Goal: Transaction & Acquisition: Obtain resource

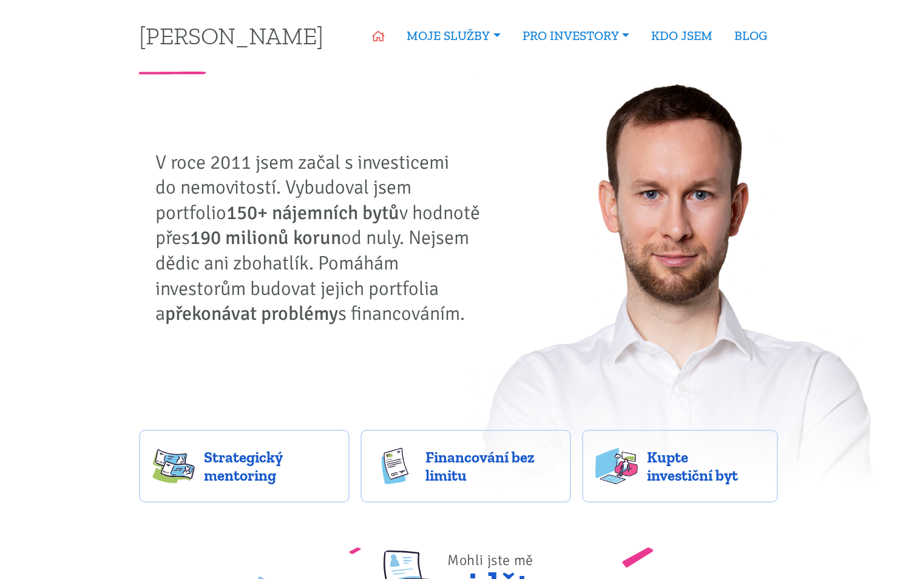
click at [373, 38] on icon at bounding box center [378, 36] width 13 height 11
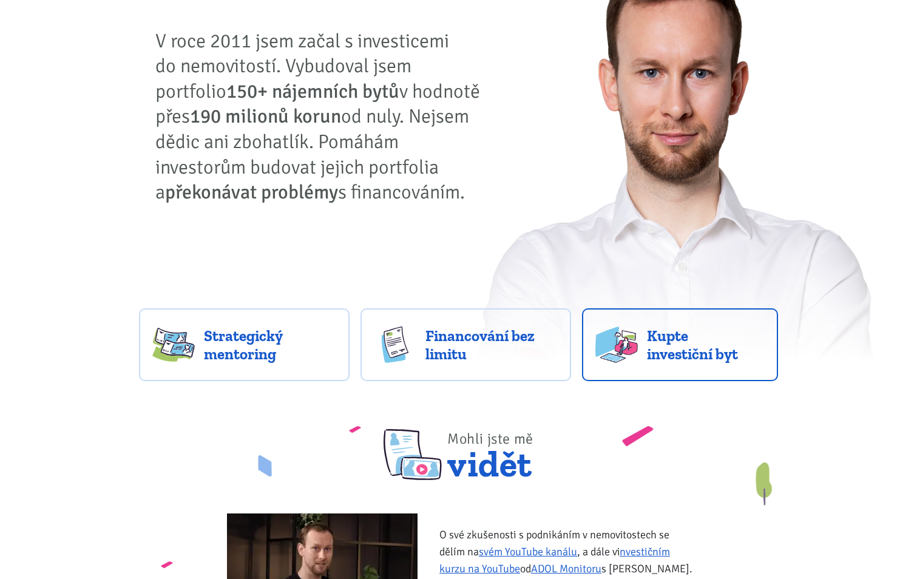
click at [663, 342] on span "Kupte investiční byt" at bounding box center [706, 345] width 118 height 36
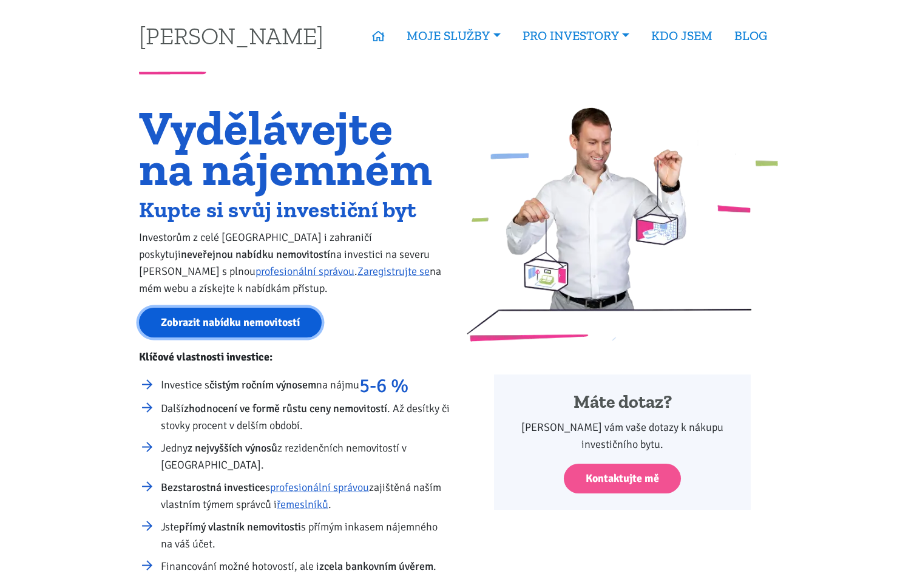
click at [259, 318] on link "Zobrazit nabídku nemovitostí" at bounding box center [230, 323] width 183 height 30
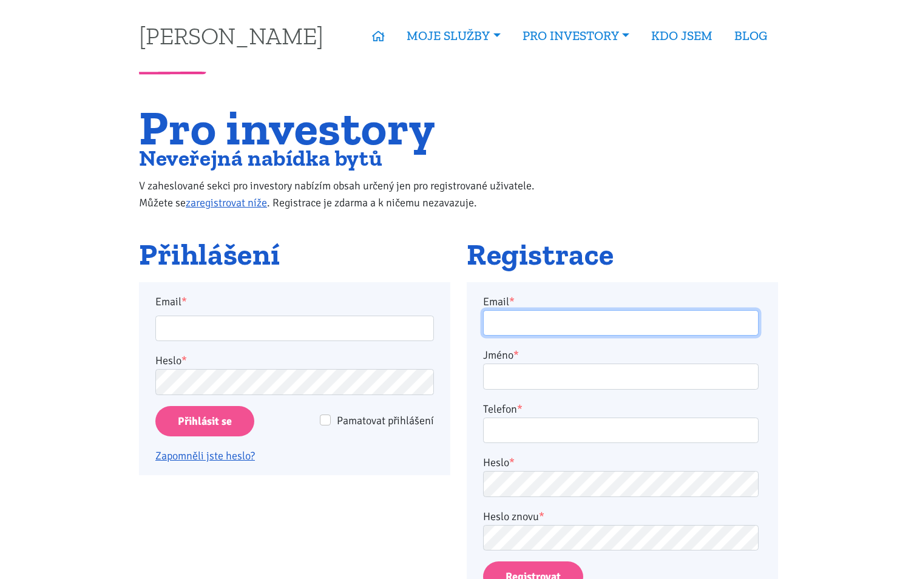
click at [529, 324] on input "Email *" at bounding box center [621, 323] width 276 height 26
type input "[PERSON_NAME][EMAIL_ADDRESS][DOMAIN_NAME]"
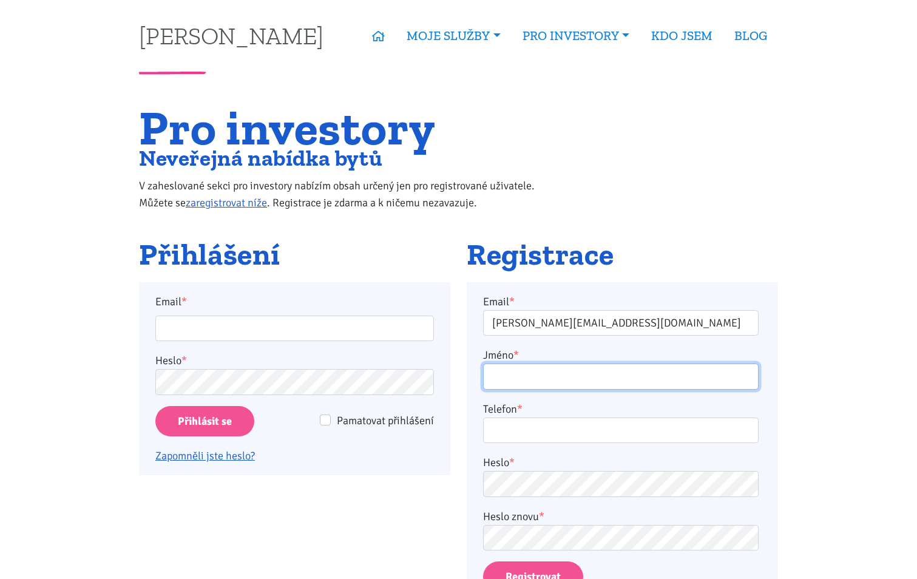
click at [545, 380] on input "Jméno *" at bounding box center [621, 377] width 276 height 26
type input "[PERSON_NAME]"
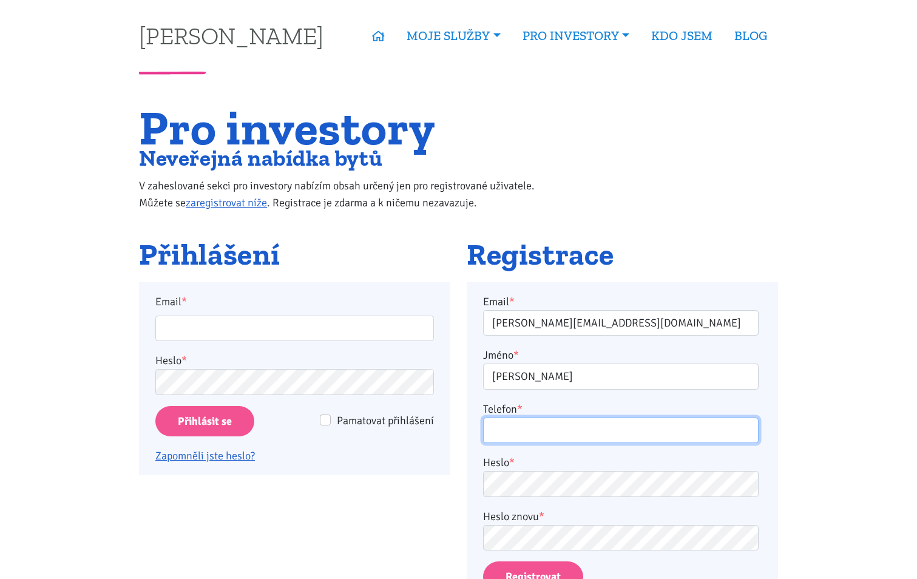
click at [494, 435] on input "Telefon *" at bounding box center [621, 431] width 276 height 26
type input "[PERSON_NAME]"
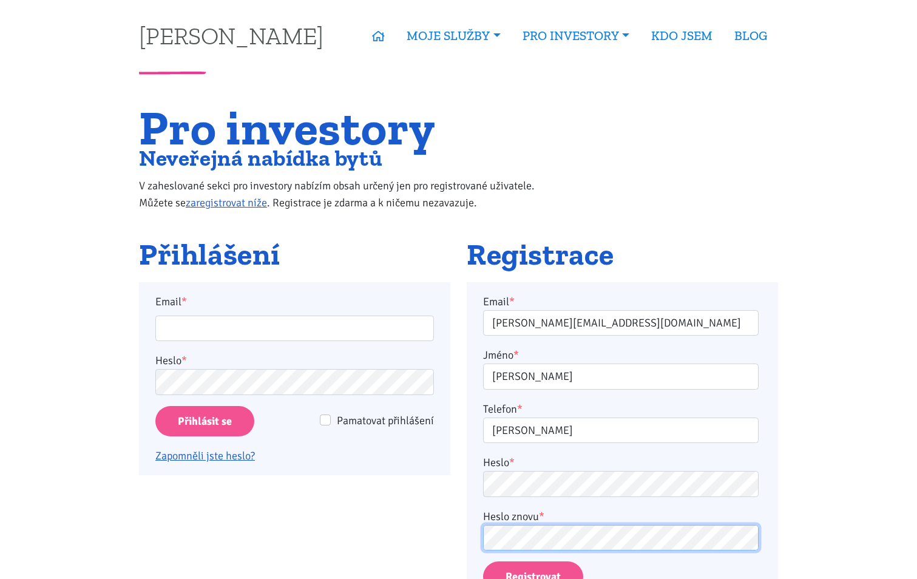
scroll to position [61, 0]
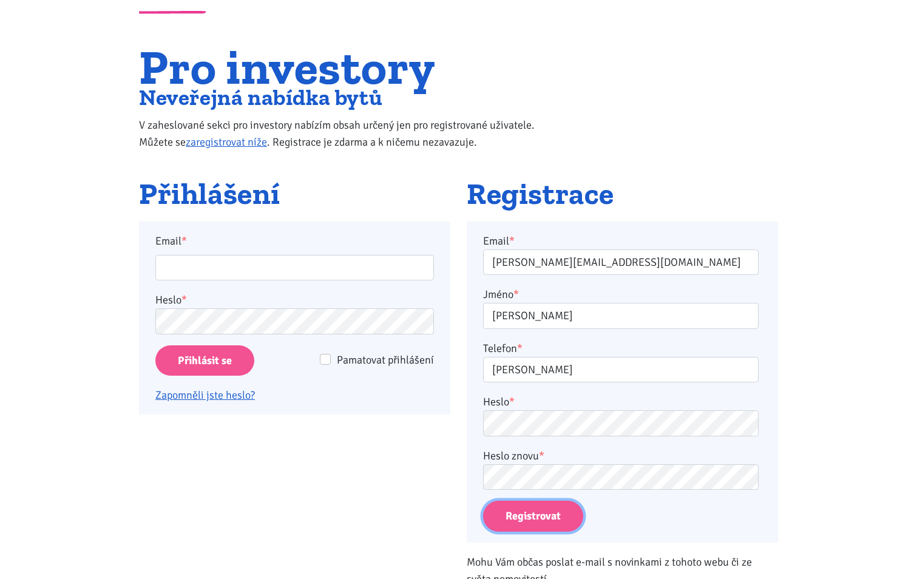
click at [532, 519] on button "Registrovat" at bounding box center [533, 516] width 100 height 31
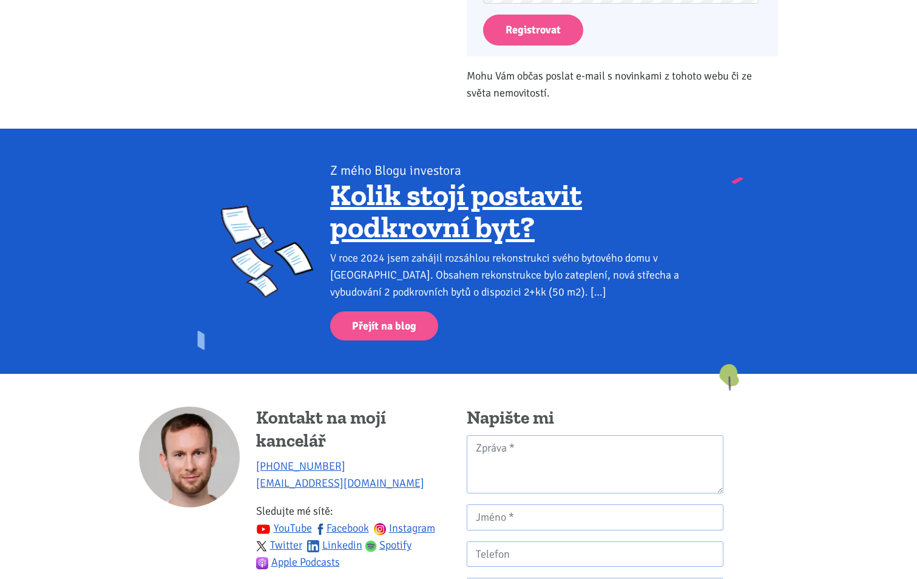
scroll to position [525, 0]
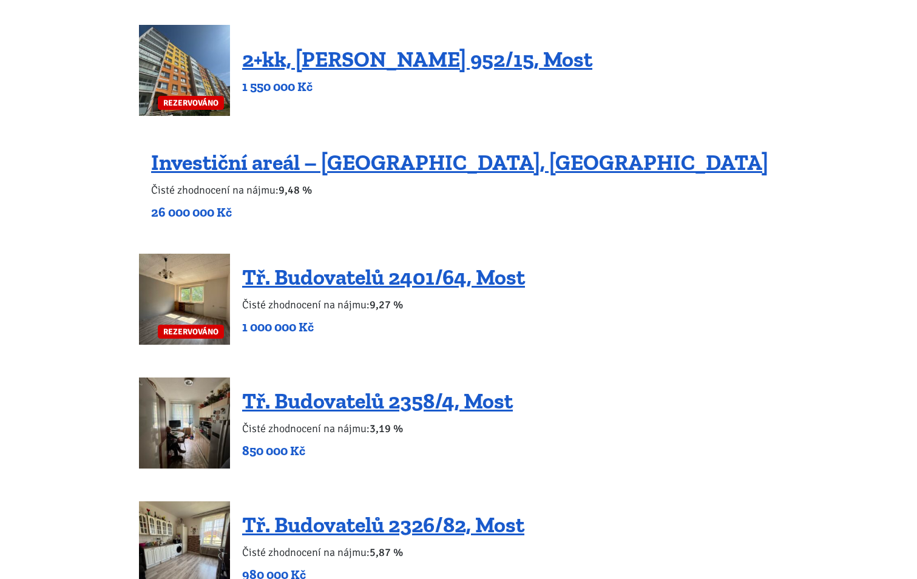
scroll to position [1153, 0]
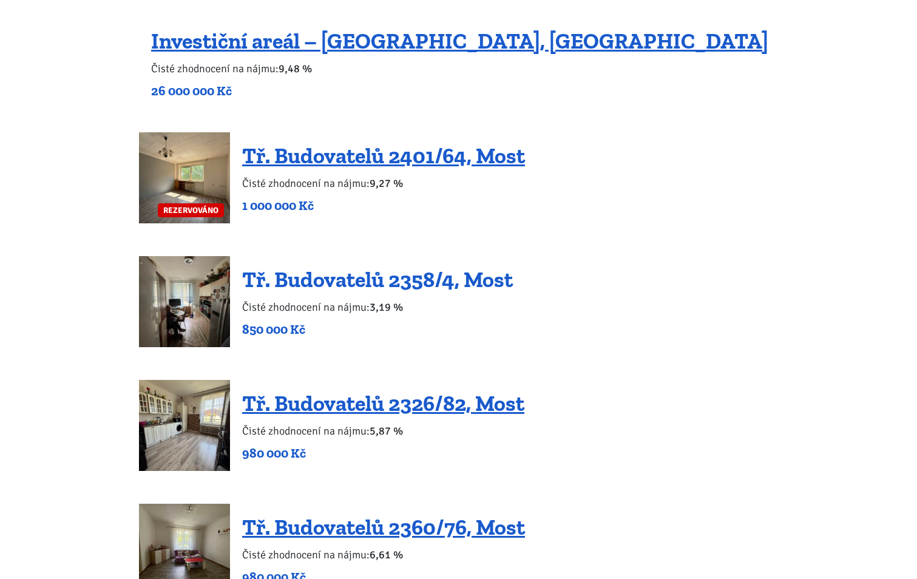
click at [297, 284] on link "Tř. Budovatelů 2358/4, Most" at bounding box center [377, 280] width 271 height 26
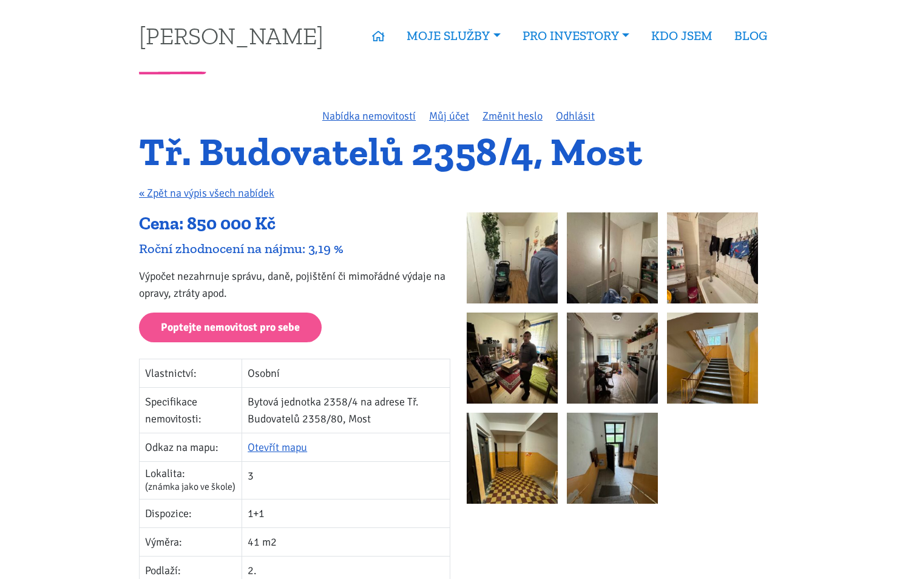
click at [494, 255] on img at bounding box center [512, 257] width 91 height 91
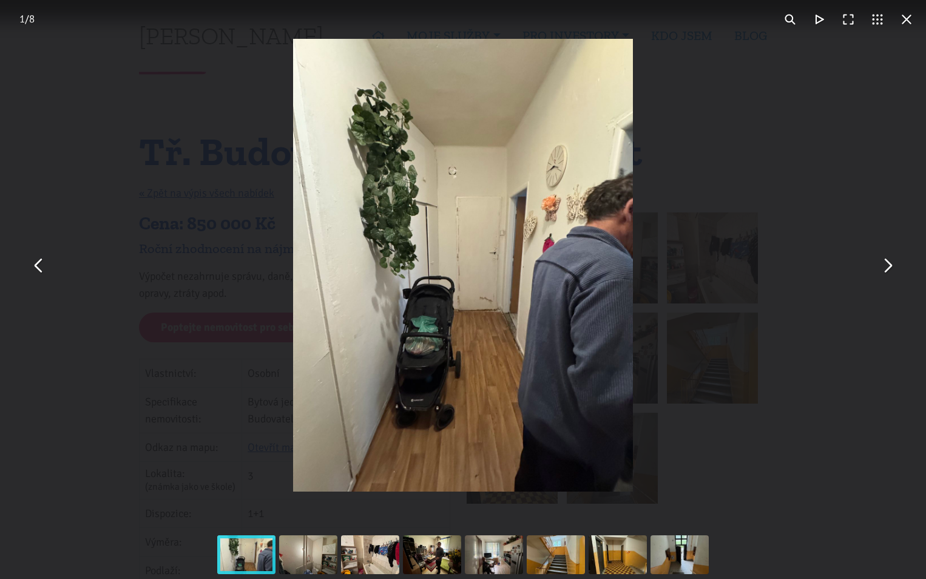
click at [886, 266] on button "You can close this modal content with the ESC key" at bounding box center [887, 265] width 29 height 29
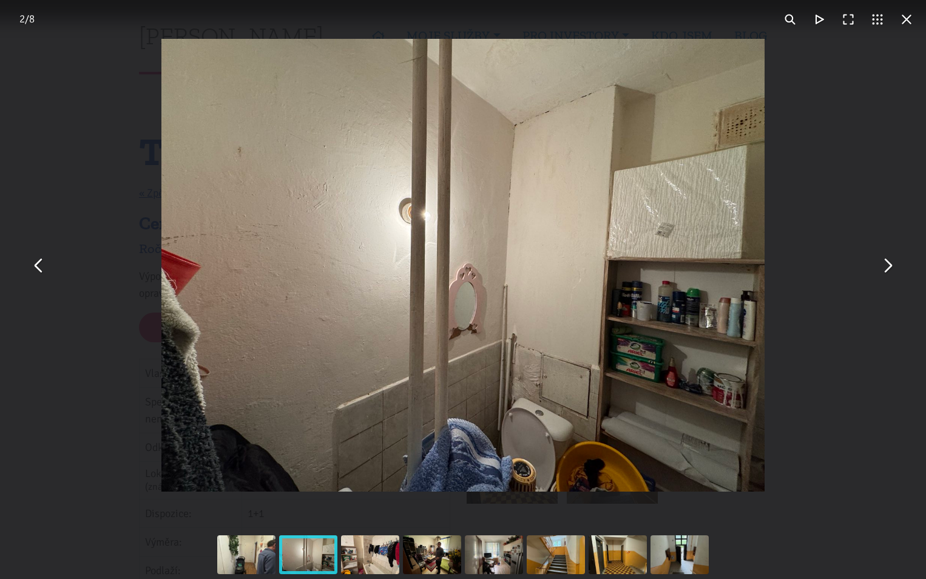
click at [886, 266] on button "You can close this modal content with the ESC key" at bounding box center [887, 265] width 29 height 29
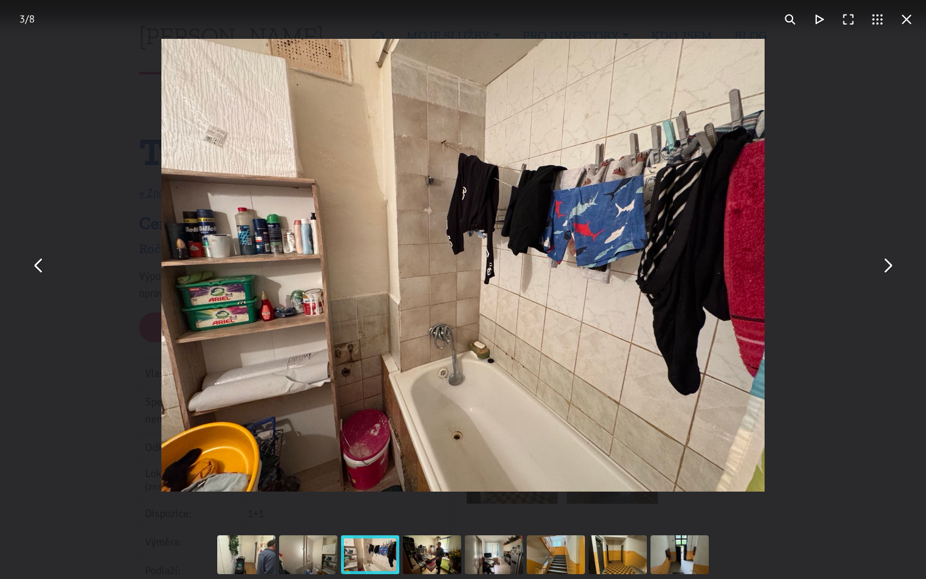
click at [886, 266] on button "You can close this modal content with the ESC key" at bounding box center [887, 265] width 29 height 29
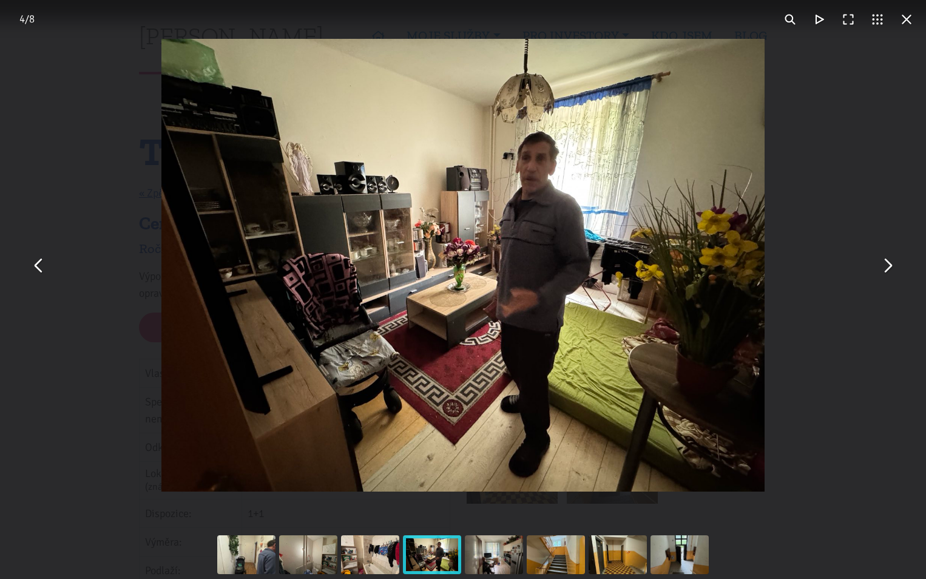
click at [886, 265] on button "You can close this modal content with the ESC key" at bounding box center [887, 265] width 29 height 29
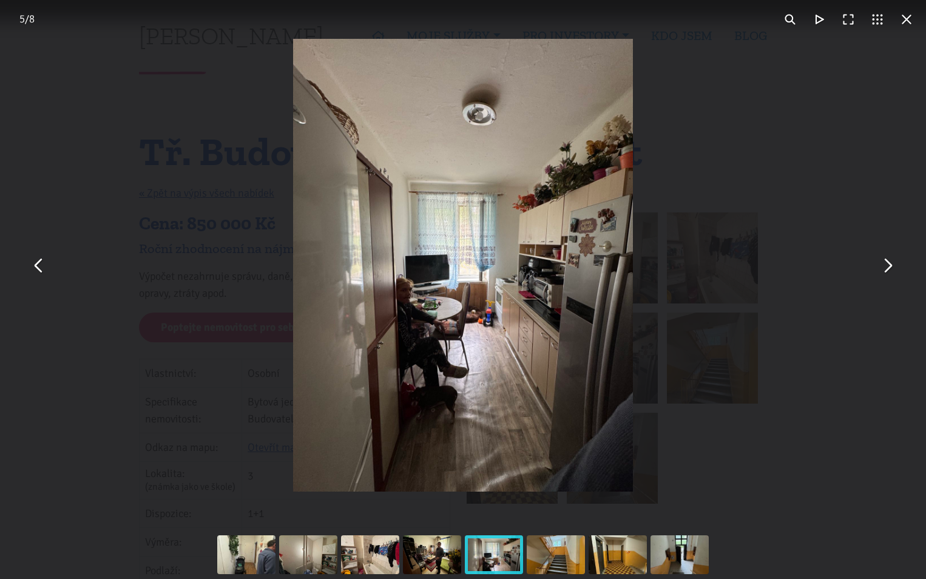
click at [886, 265] on button "You can close this modal content with the ESC key" at bounding box center [887, 265] width 29 height 29
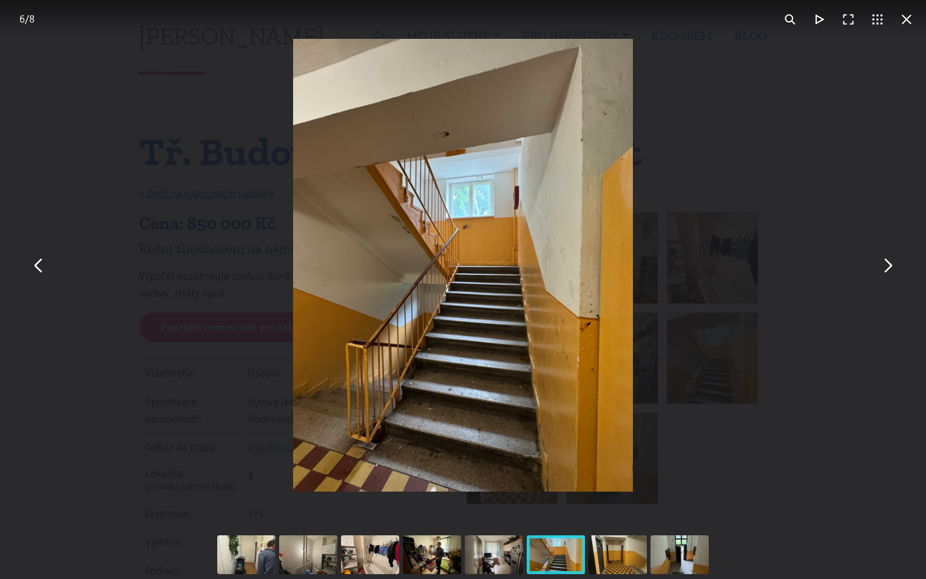
click at [886, 265] on button "You can close this modal content with the ESC key" at bounding box center [887, 265] width 29 height 29
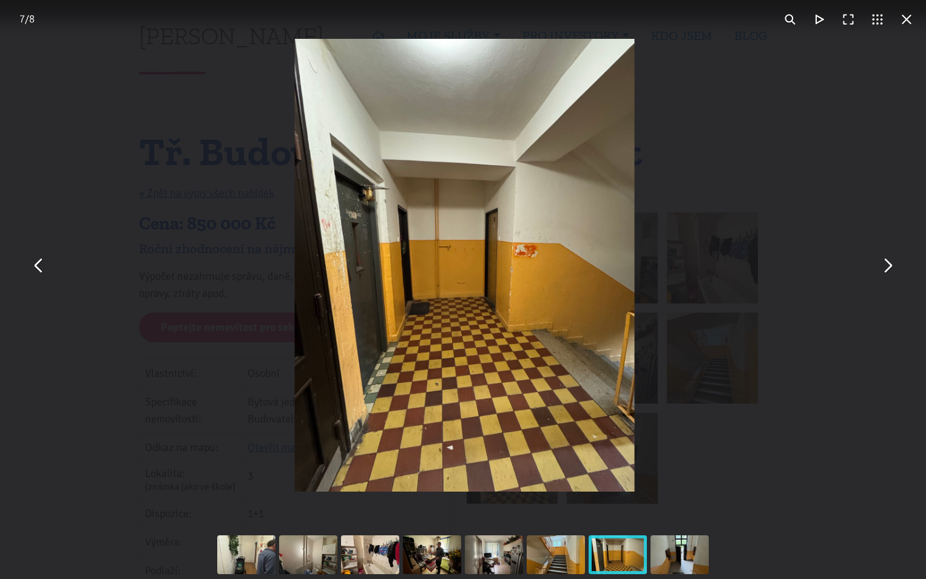
click at [886, 265] on button "You can close this modal content with the ESC key" at bounding box center [887, 265] width 29 height 29
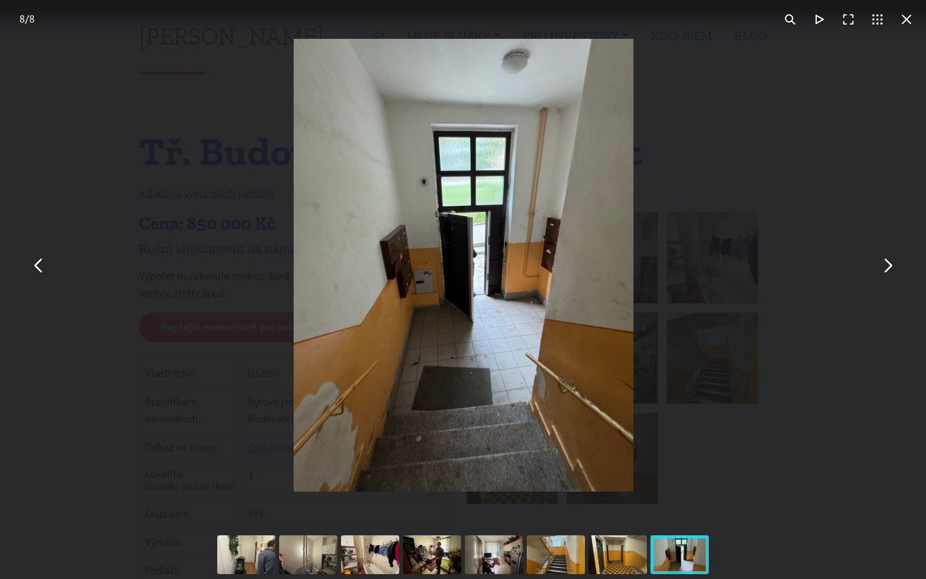
click at [886, 265] on button "You can close this modal content with the ESC key" at bounding box center [887, 265] width 29 height 29
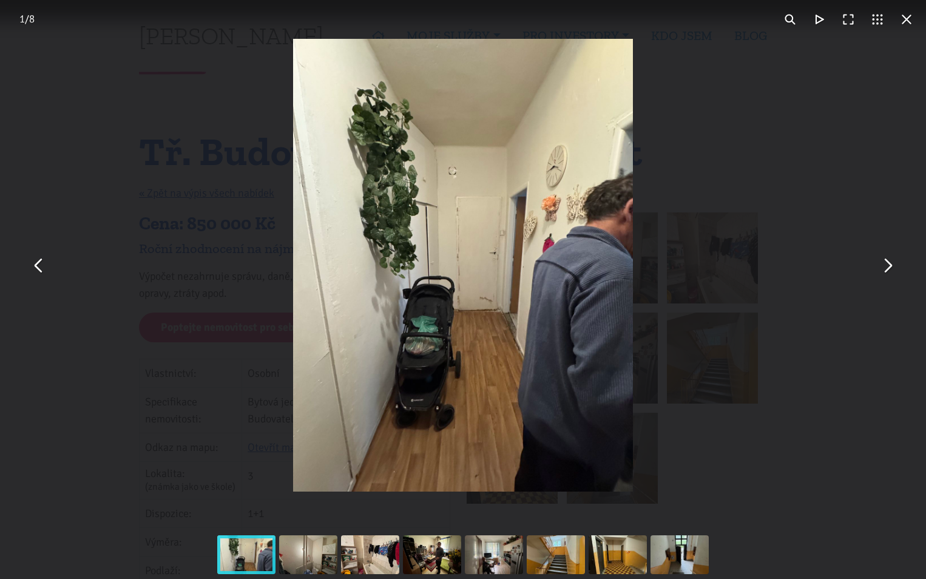
click at [886, 265] on button "You can close this modal content with the ESC key" at bounding box center [887, 265] width 29 height 29
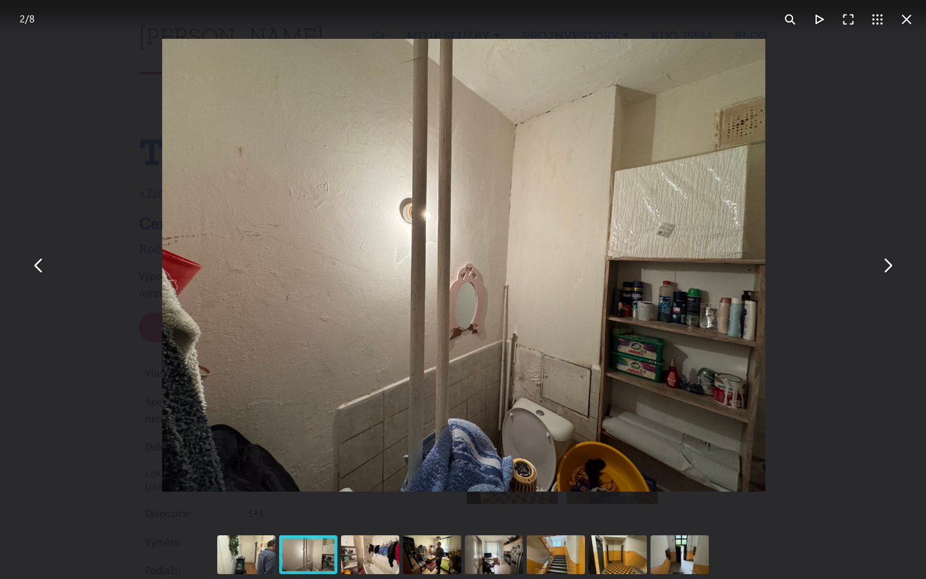
click at [886, 265] on button "You can close this modal content with the ESC key" at bounding box center [887, 265] width 29 height 29
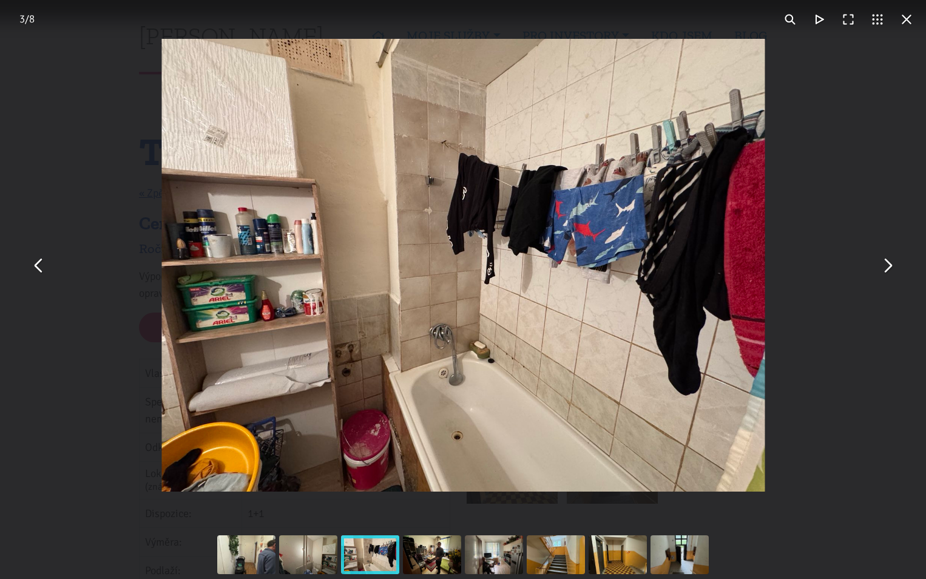
click at [886, 265] on button "You can close this modal content with the ESC key" at bounding box center [887, 265] width 29 height 29
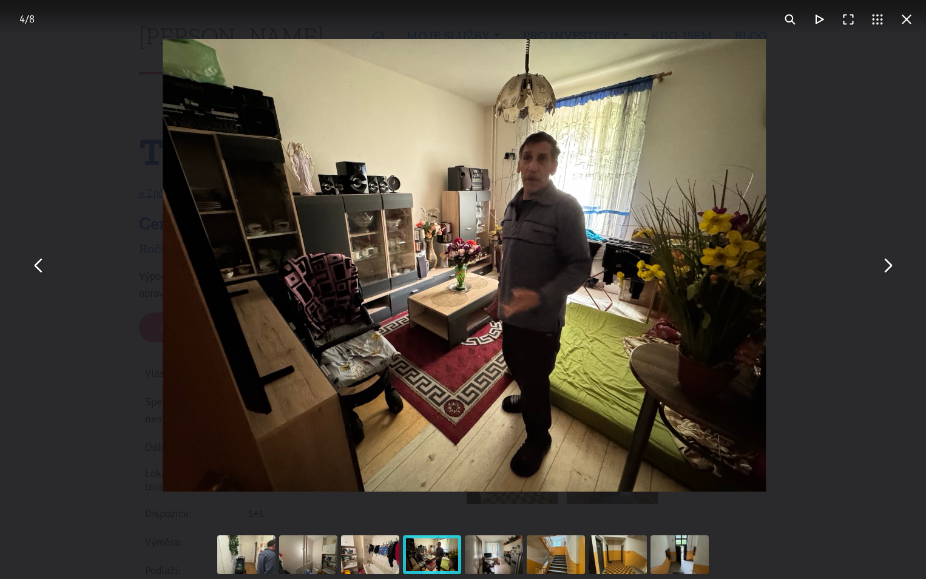
click at [886, 265] on button "You can close this modal content with the ESC key" at bounding box center [887, 265] width 29 height 29
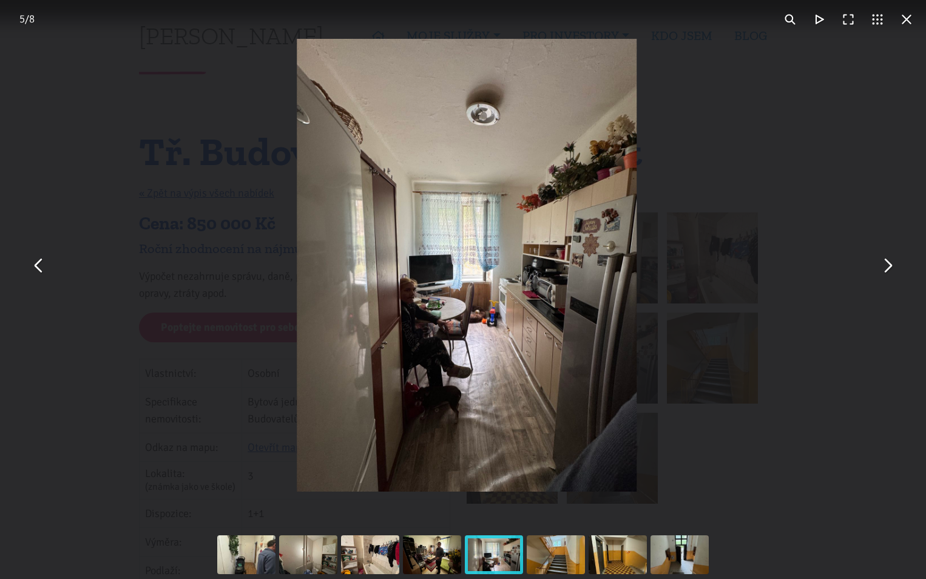
click at [886, 265] on button "You can close this modal content with the ESC key" at bounding box center [887, 265] width 29 height 29
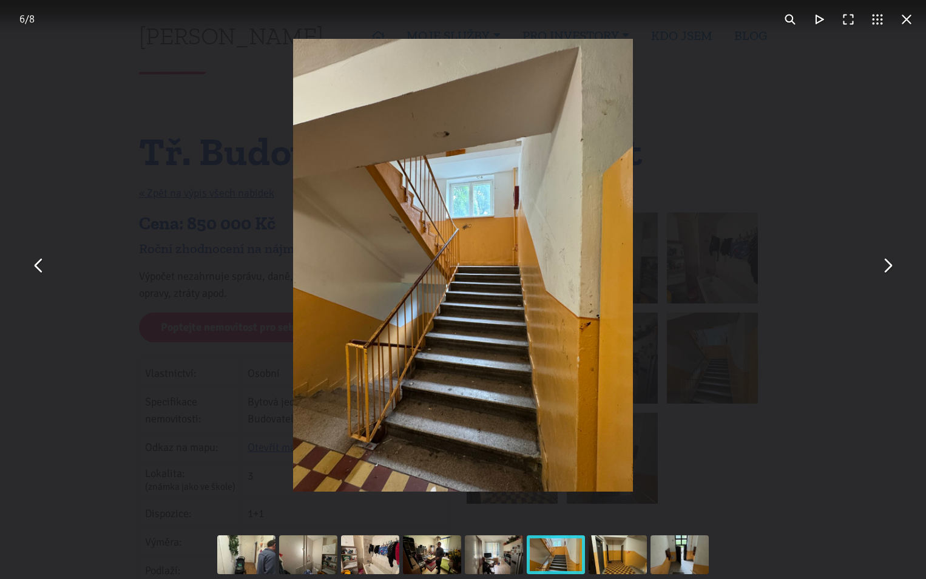
click at [908, 18] on button "You can close this modal content with the ESC key" at bounding box center [906, 19] width 29 height 29
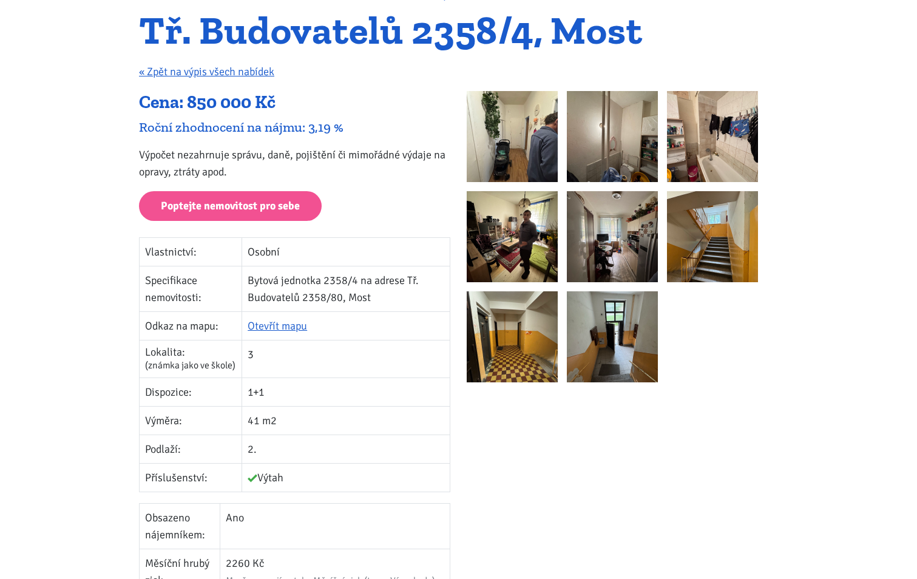
scroll to position [61, 0]
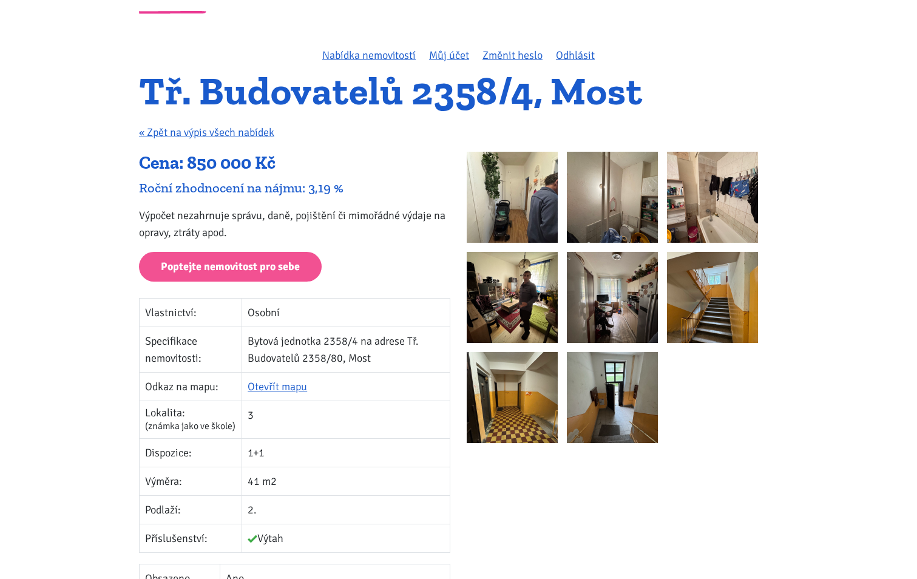
click at [590, 203] on img at bounding box center [612, 197] width 91 height 91
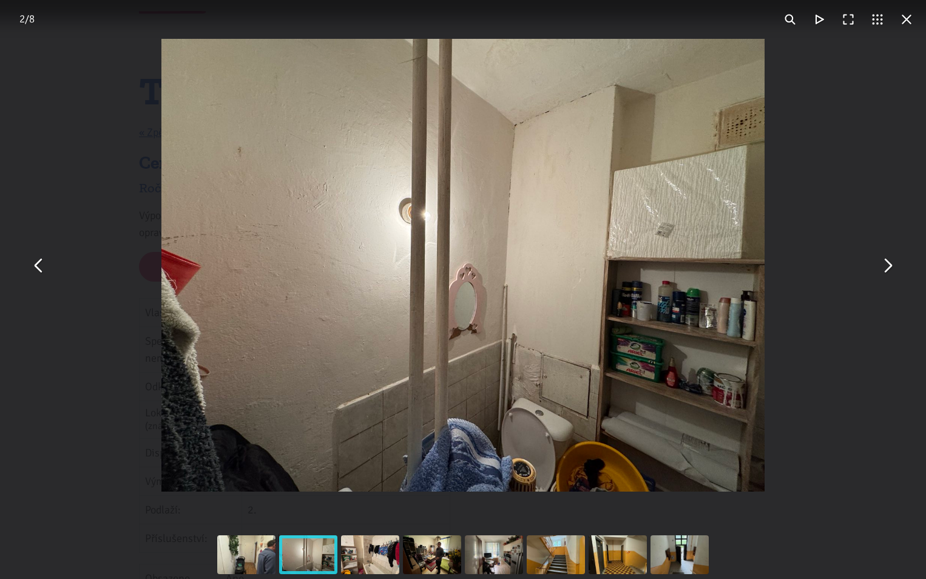
click at [905, 19] on button "You can close this modal content with the ESC key" at bounding box center [906, 19] width 29 height 29
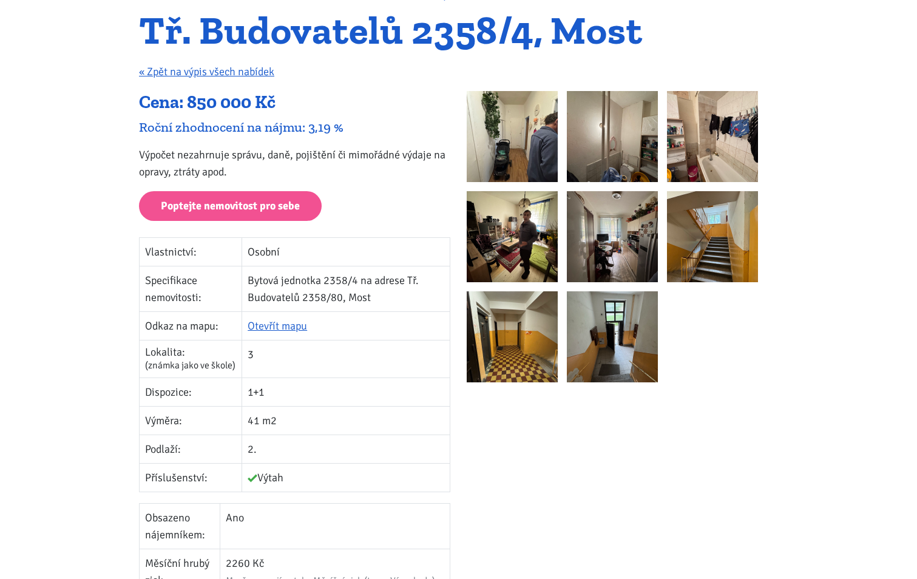
scroll to position [0, 0]
